Goal: Check status: Check status

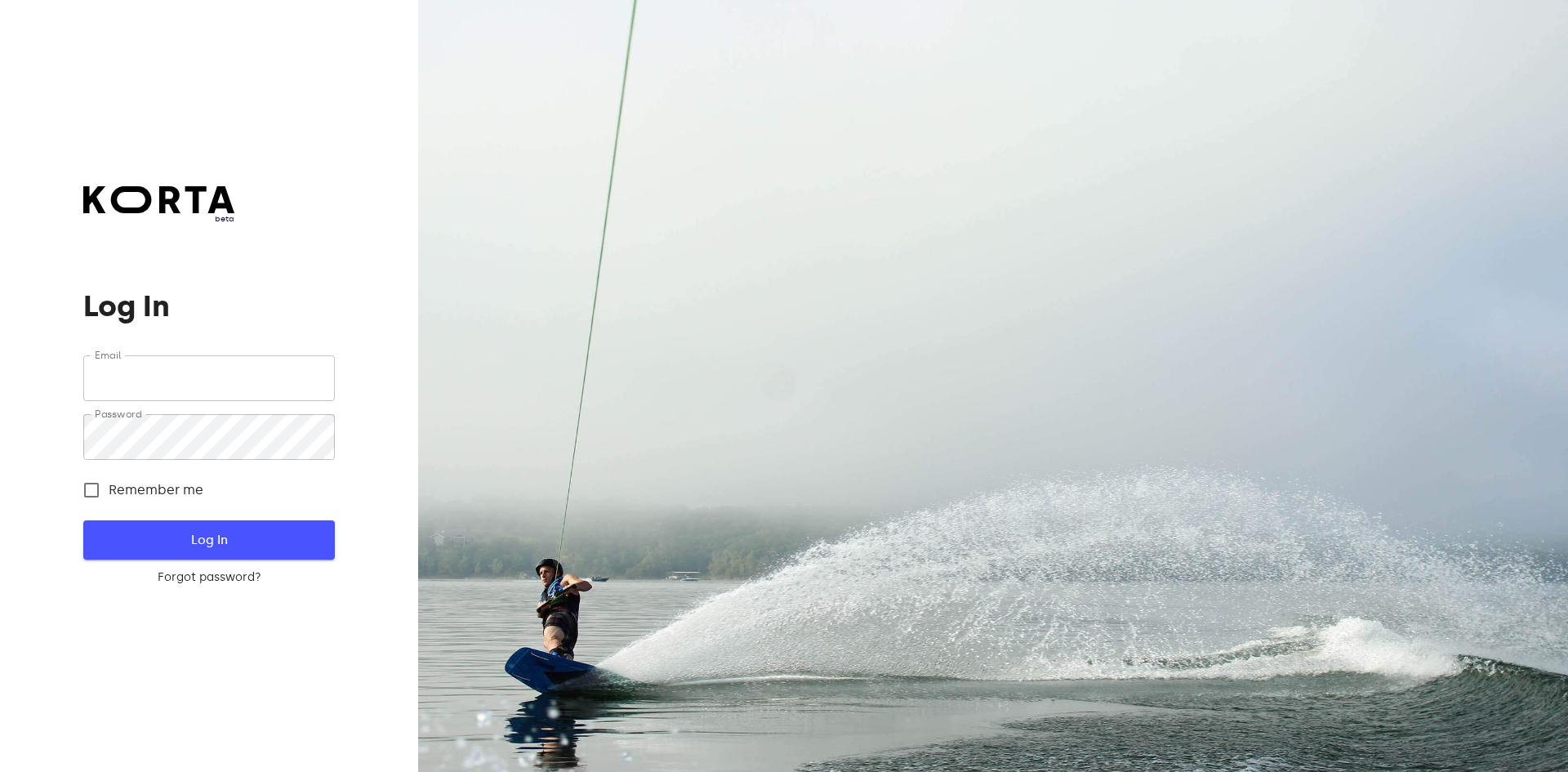
type input "[EMAIL_ADDRESS][DOMAIN_NAME]"
click at [260, 523] on button "Log In" at bounding box center [209, 539] width 251 height 39
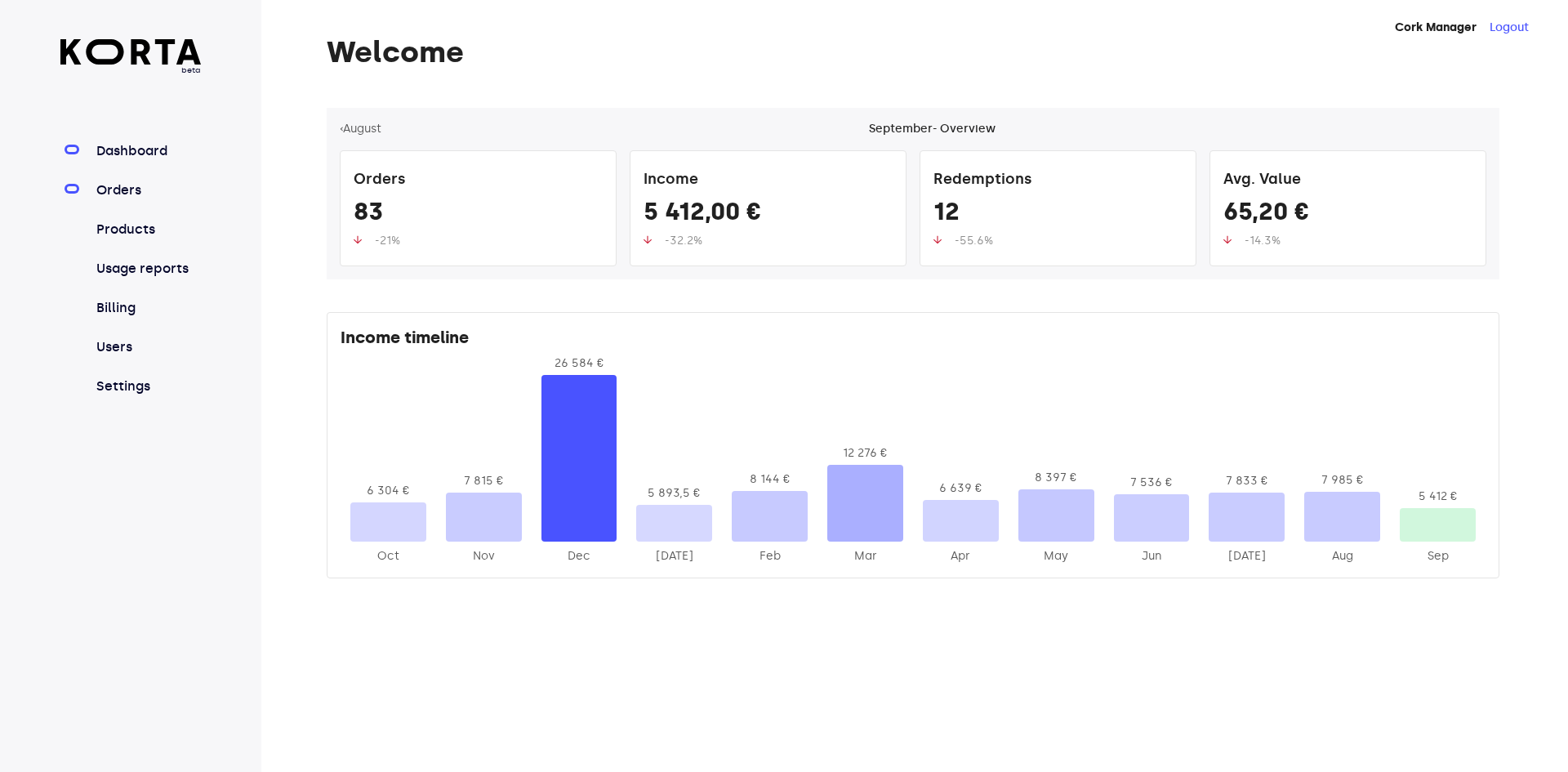
click at [132, 192] on link "Orders" at bounding box center [147, 190] width 109 height 20
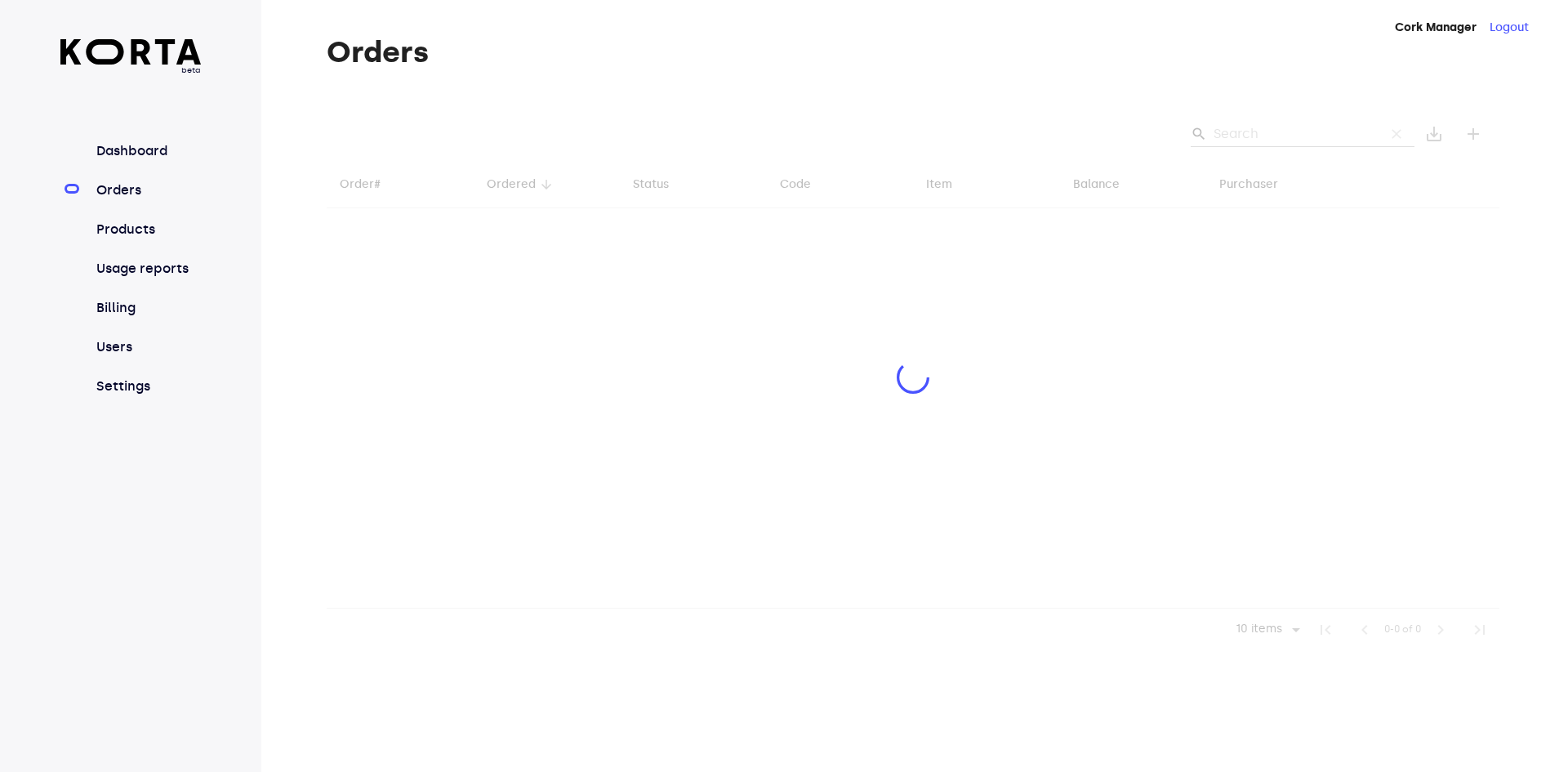
click at [1283, 138] on div at bounding box center [913, 379] width 1173 height 543
click at [1254, 134] on div at bounding box center [913, 379] width 1173 height 543
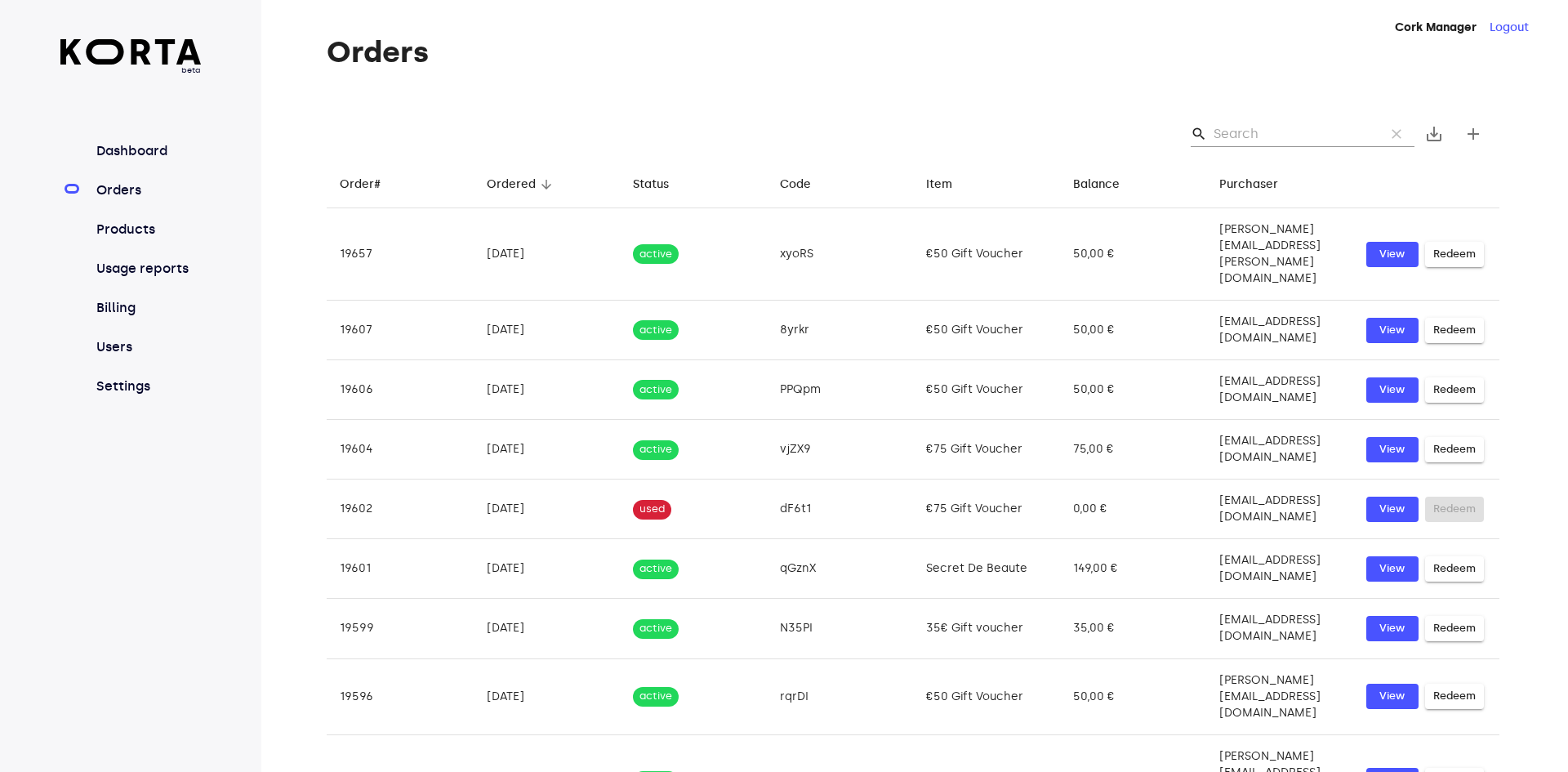
click at [1252, 129] on input "Search" at bounding box center [1292, 133] width 158 height 26
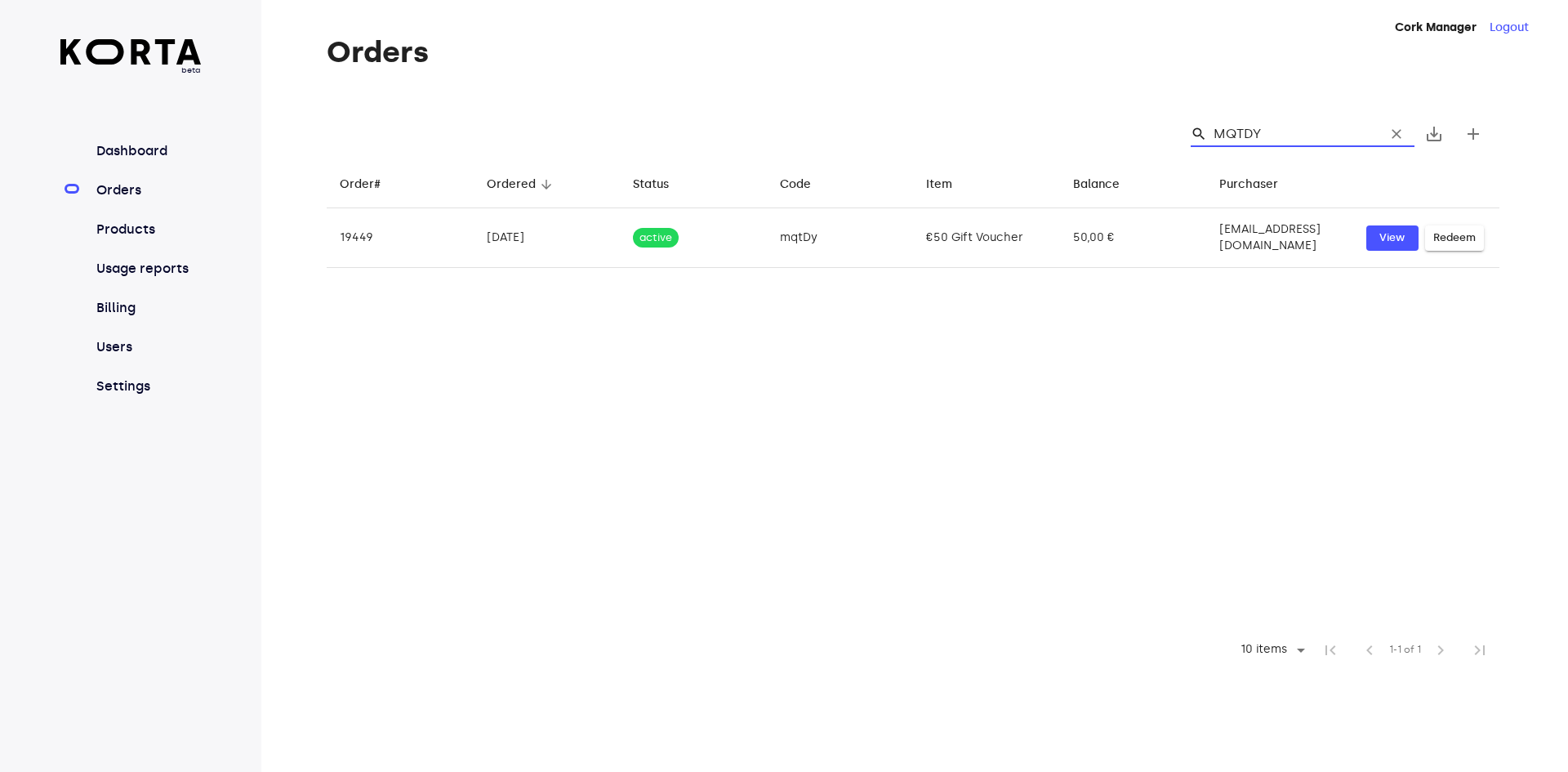
click at [1255, 133] on input "MQTDY" at bounding box center [1292, 133] width 158 height 26
type input "MQTDY"
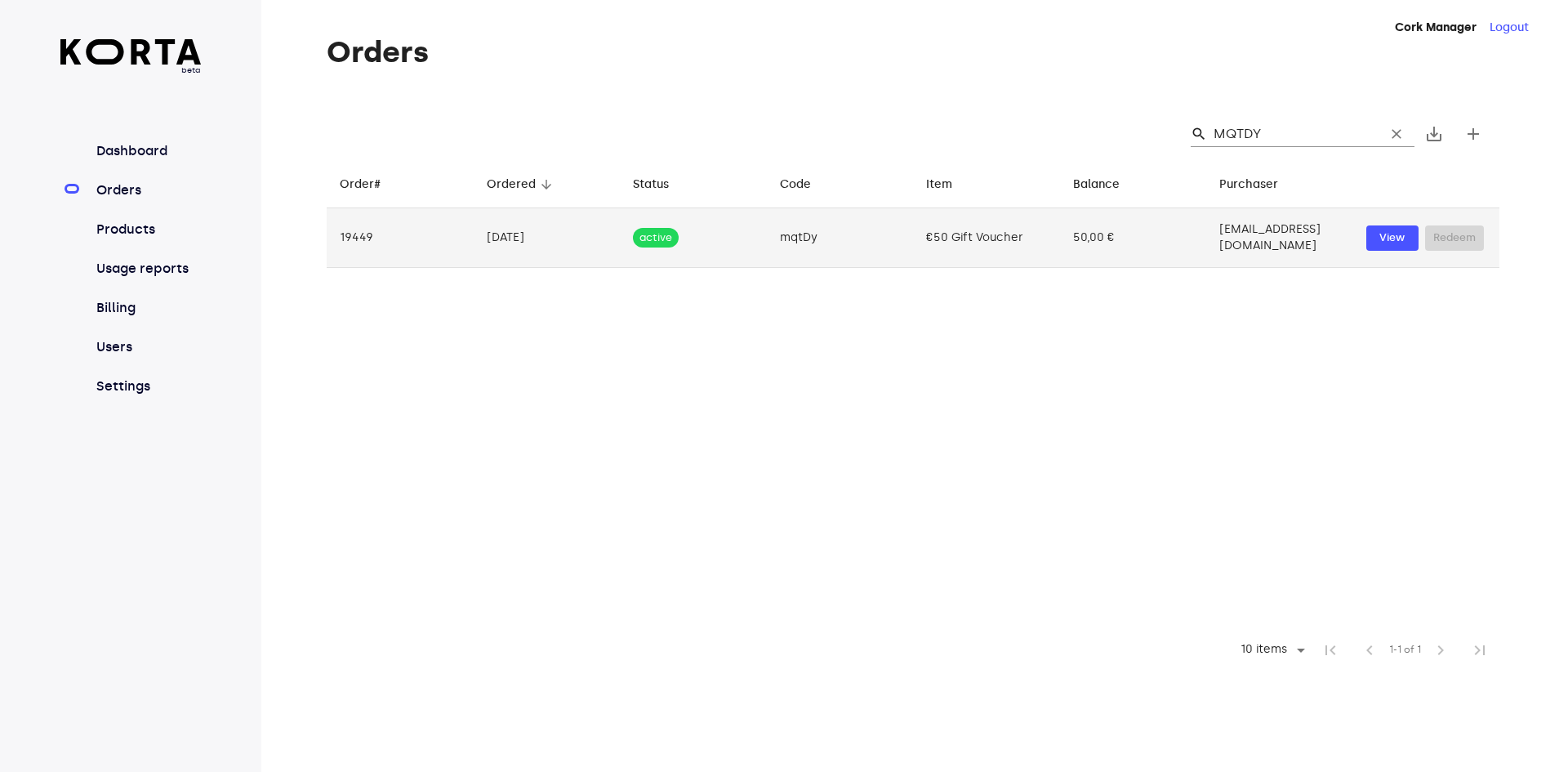
click at [1143, 229] on td "50,00 €" at bounding box center [1134, 238] width 147 height 60
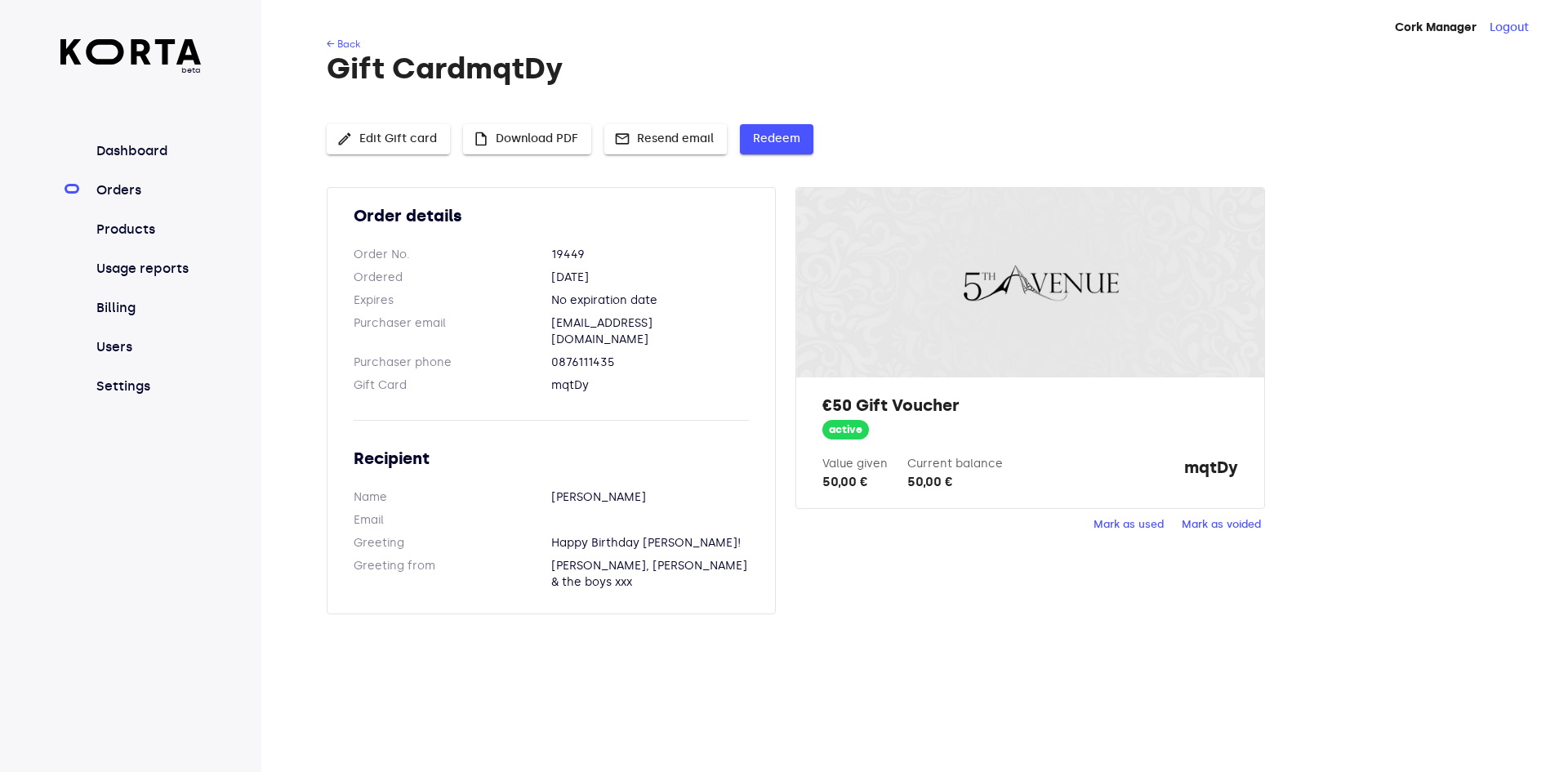
click at [794, 139] on span "Redeem" at bounding box center [777, 139] width 48 height 21
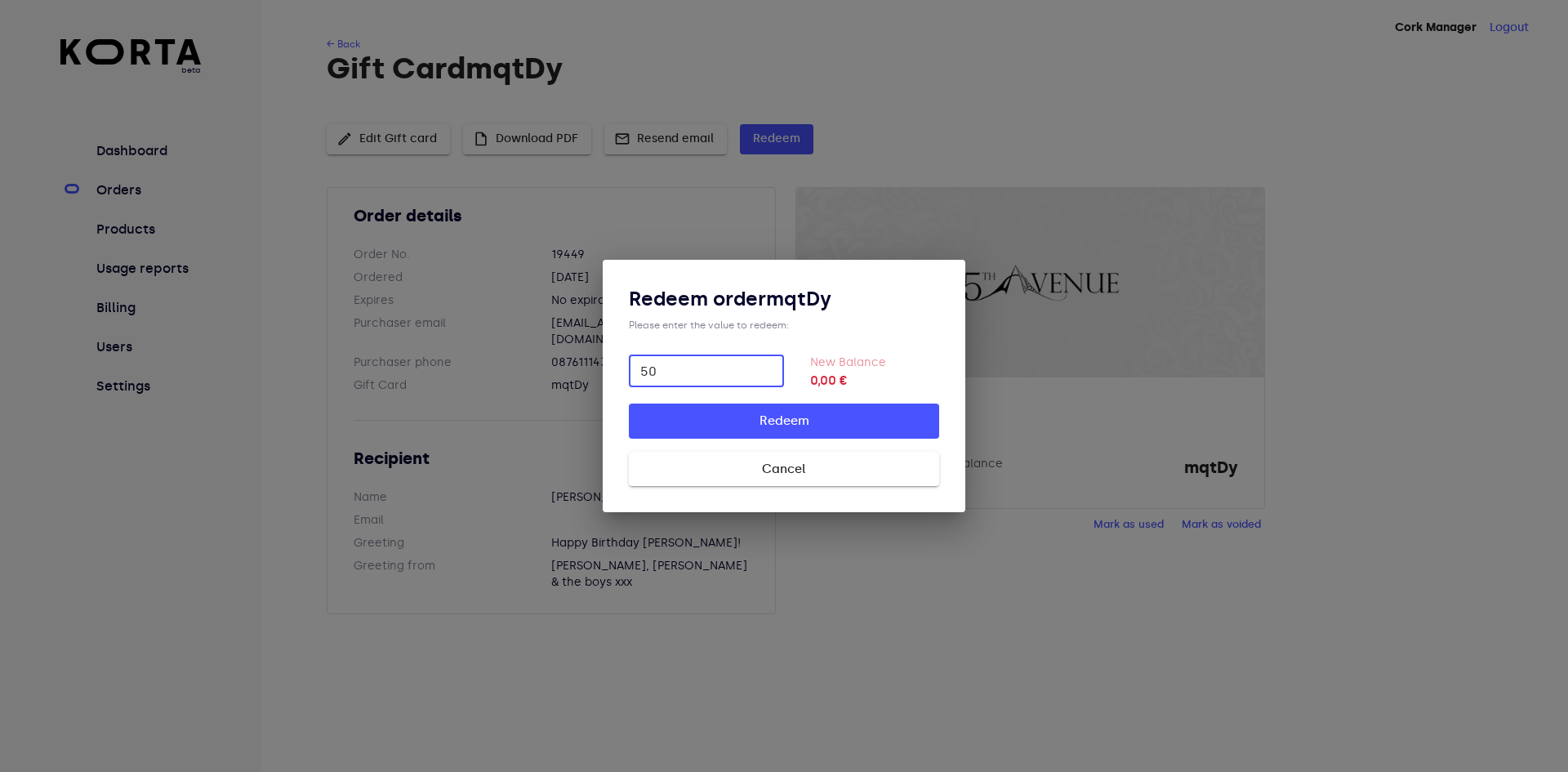
type input "50"
click at [629, 403] on button "Redeem" at bounding box center [784, 420] width 311 height 34
